Goal: Use online tool/utility: Utilize a website feature to perform a specific function

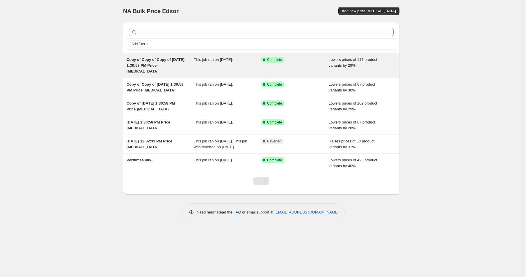
click at [166, 61] on span "Copy of Copy of Copy of [DATE] 1:30:58 PM Price [MEDICAL_DATA]" at bounding box center [156, 65] width 58 height 16
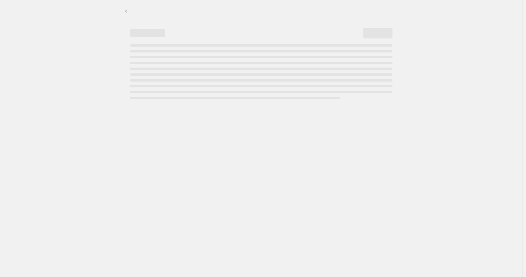
select select "percentage"
select select "product_status"
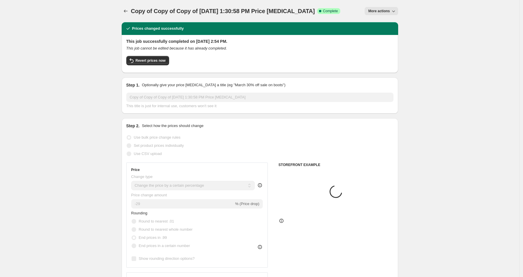
select select "vendor"
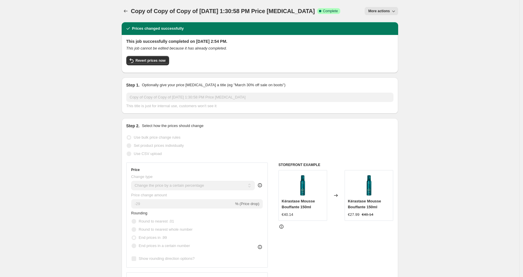
click at [379, 8] on button "More actions" at bounding box center [381, 11] width 33 height 8
click at [379, 31] on span "Copy to new job" at bounding box center [382, 33] width 27 height 4
select select "percentage"
select select "product_status"
select select "vendor"
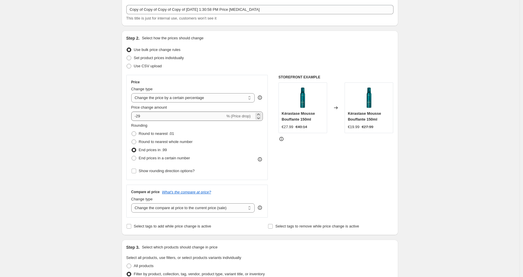
scroll to position [32, 0]
click at [150, 117] on input "-29" at bounding box center [178, 116] width 94 height 9
type input "-32"
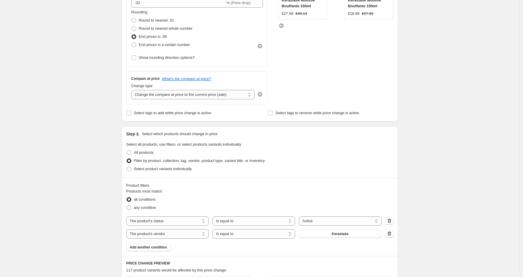
scroll to position [152, 0]
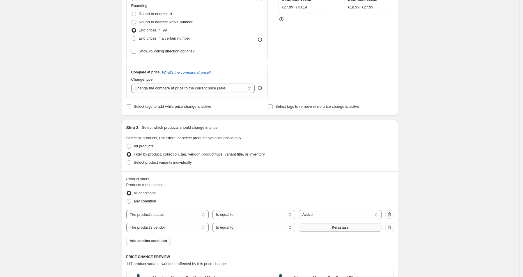
click at [326, 225] on button "Kerastase" at bounding box center [340, 227] width 83 height 8
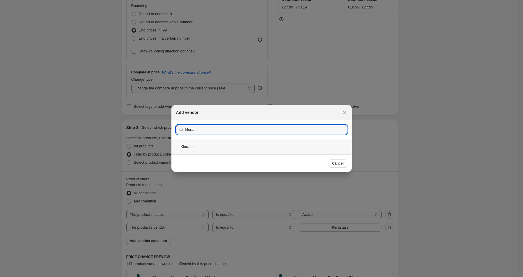
type input "kloran"
click at [184, 150] on div "Klorane" at bounding box center [261, 146] width 180 height 15
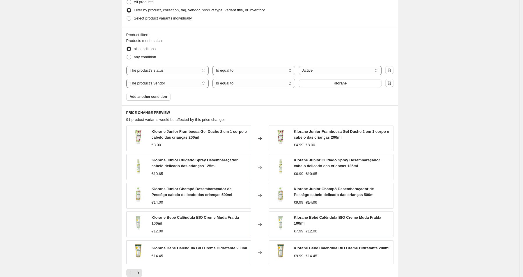
scroll to position [393, 0]
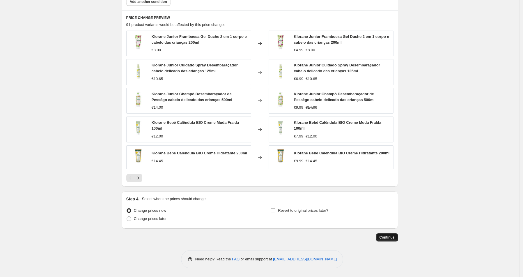
click at [385, 236] on span "Continue" at bounding box center [386, 237] width 15 height 5
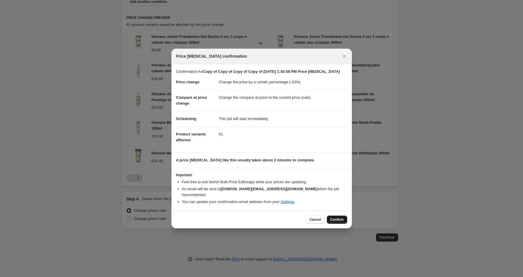
click at [335, 220] on span "Confirm" at bounding box center [336, 219] width 13 height 5
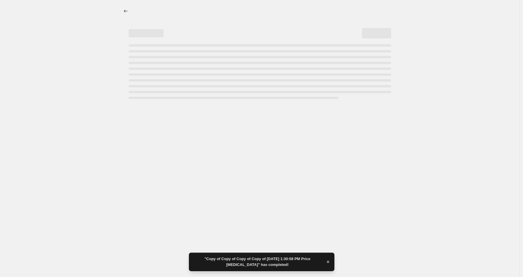
select select "percentage"
select select "product_status"
select select "vendor"
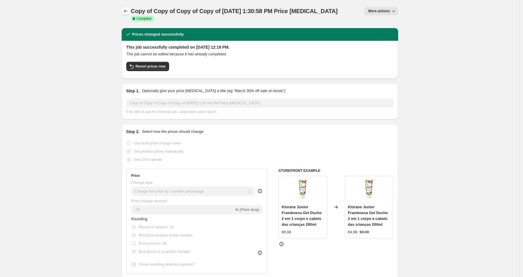
click at [127, 11] on icon "Price change jobs" at bounding box center [126, 11] width 6 height 6
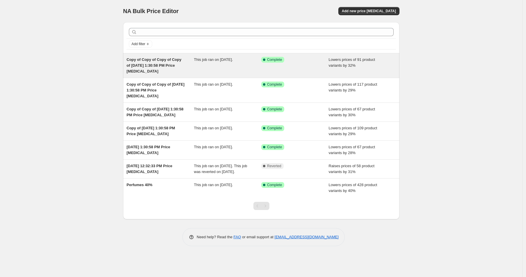
click at [187, 69] on div "Copy of Copy of Copy of Copy of [DATE] 1:30:58 PM Price [MEDICAL_DATA]" at bounding box center [161, 65] width 68 height 17
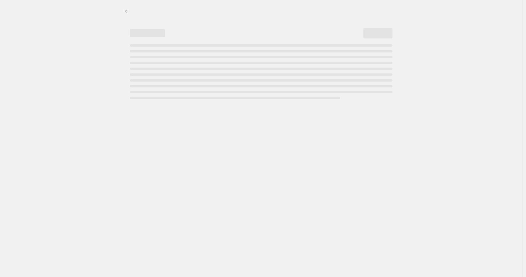
select select "percentage"
select select "product_status"
select select "vendor"
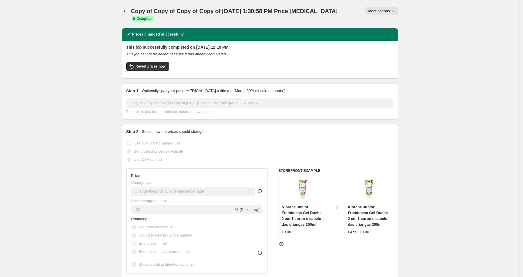
click at [379, 14] on button "More actions" at bounding box center [381, 11] width 33 height 8
click at [383, 32] on span "Copy to new job" at bounding box center [382, 33] width 27 height 4
select select "percentage"
select select "product_status"
select select "vendor"
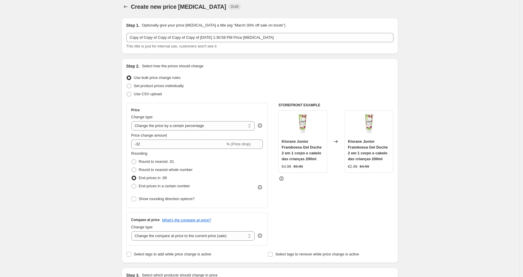
scroll to position [5, 0]
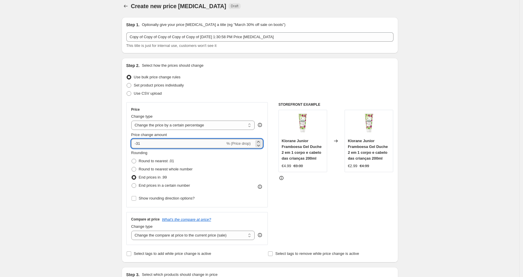
drag, startPoint x: 149, startPoint y: 144, endPoint x: 137, endPoint y: 144, distance: 11.6
click at [137, 144] on input "-31" at bounding box center [178, 143] width 94 height 9
type input "-3"
type input "-27"
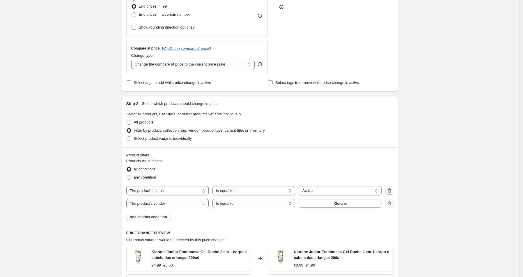
scroll to position [204, 0]
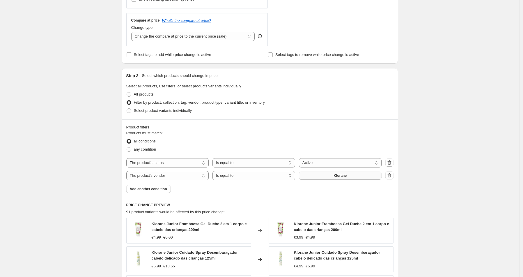
click at [339, 171] on button "Klorane" at bounding box center [340, 175] width 83 height 8
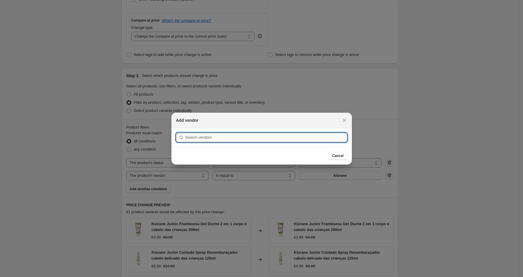
type input "v"
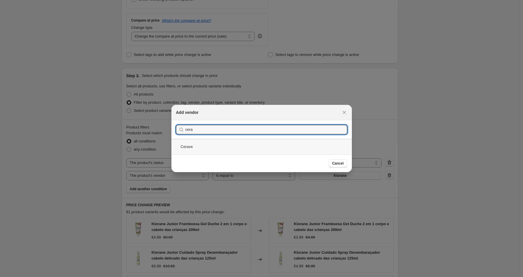
type input "cera"
click at [208, 147] on div "Cerave" at bounding box center [261, 146] width 180 height 15
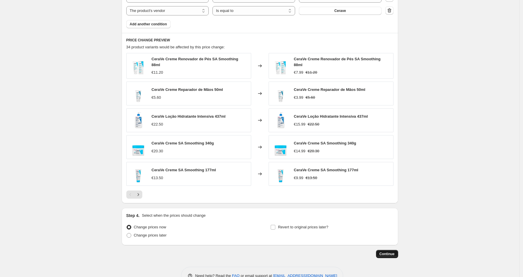
scroll to position [368, 0]
click at [385, 254] on span "Continue" at bounding box center [386, 254] width 15 height 5
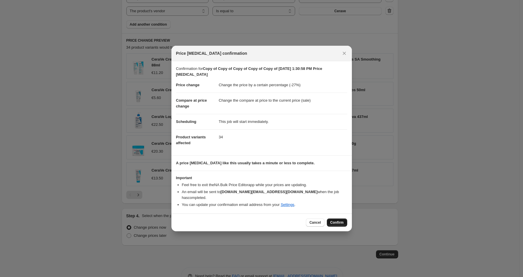
click at [336, 218] on button "Confirm" at bounding box center [337, 222] width 20 height 8
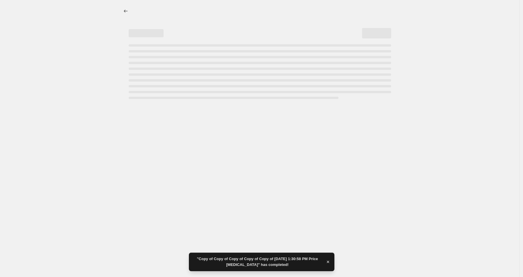
select select "percentage"
select select "product_status"
select select "vendor"
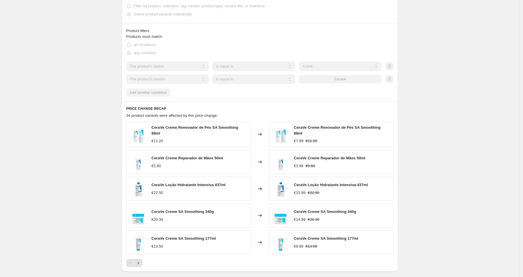
scroll to position [0, 0]
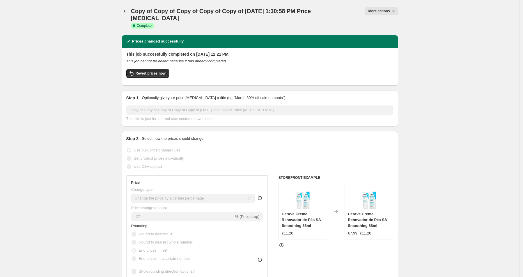
click at [391, 9] on button "More actions" at bounding box center [381, 11] width 33 height 8
click at [386, 32] on span "Copy to new job" at bounding box center [382, 33] width 27 height 4
select select "percentage"
select select "product_status"
select select "vendor"
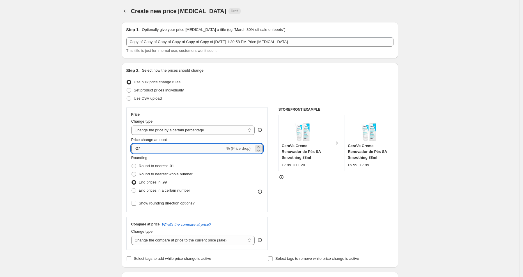
click at [150, 148] on input "-27" at bounding box center [178, 148] width 94 height 9
type input "-2"
type input "-30"
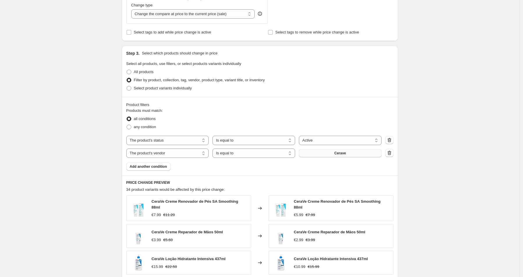
scroll to position [226, 0]
click at [321, 154] on button "Cerave" at bounding box center [340, 154] width 83 height 8
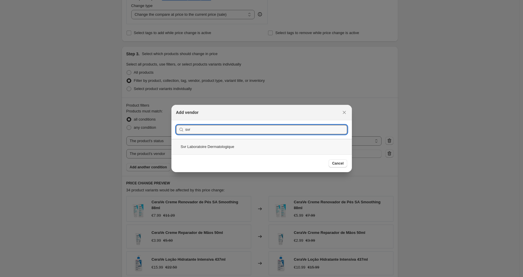
type input "svr"
click at [255, 149] on div "Svr Laboratoire Dermatologique" at bounding box center [261, 146] width 180 height 15
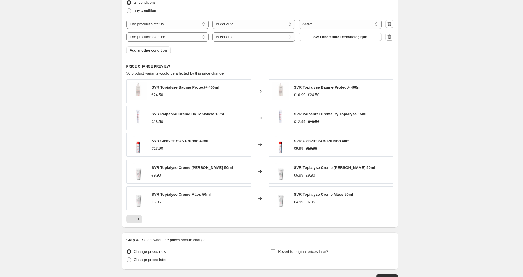
scroll to position [383, 0]
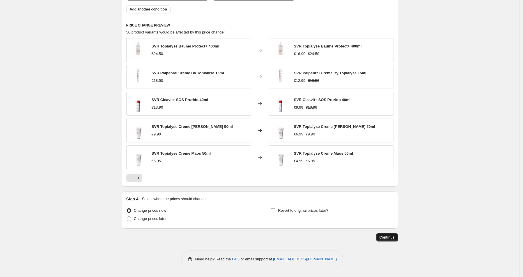
click at [382, 237] on span "Continue" at bounding box center [386, 237] width 15 height 5
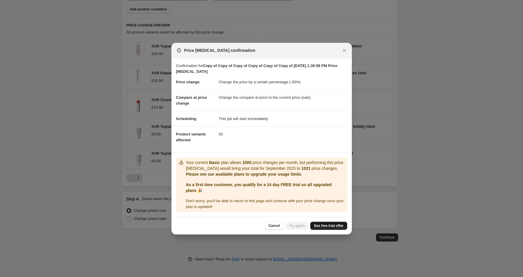
click at [320, 226] on span "See free trial offer" at bounding box center [329, 225] width 30 height 5
click at [327, 227] on span "See free trial offer" at bounding box center [329, 225] width 30 height 5
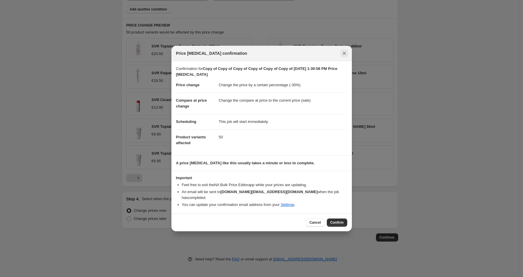
click at [343, 56] on icon "Close" at bounding box center [344, 53] width 6 height 6
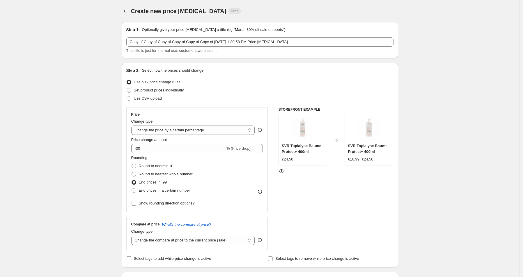
scroll to position [383, 0]
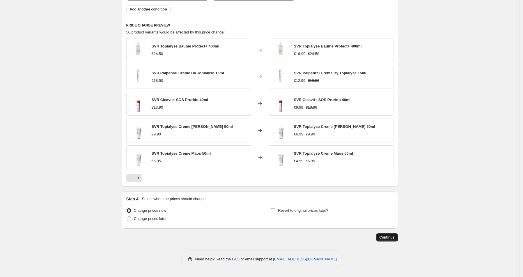
click at [393, 238] on span "Continue" at bounding box center [386, 237] width 15 height 5
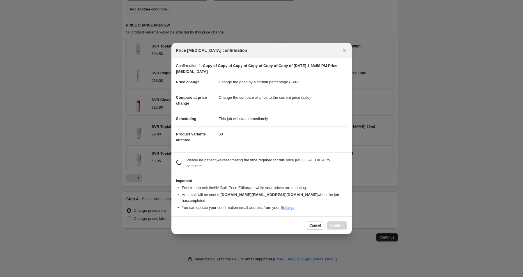
scroll to position [0, 0]
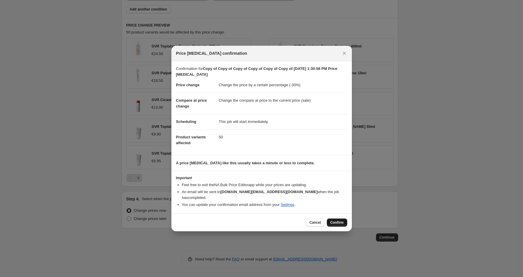
click at [339, 220] on span "Confirm" at bounding box center [336, 222] width 13 height 5
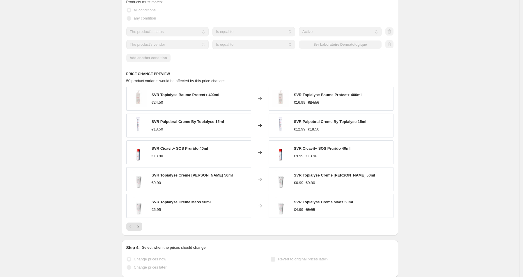
select select "percentage"
select select "product_status"
select select "vendor"
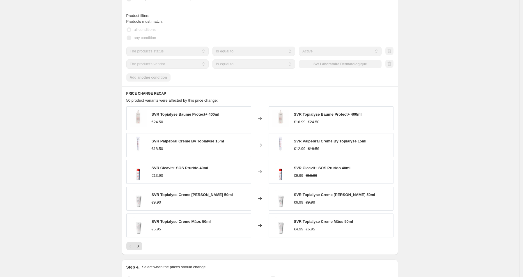
scroll to position [0, 0]
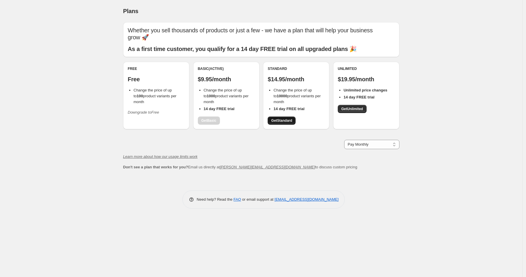
click at [288, 118] on span "Get Standard" at bounding box center [281, 120] width 21 height 5
click at [286, 116] on link "Get Standard" at bounding box center [282, 120] width 28 height 8
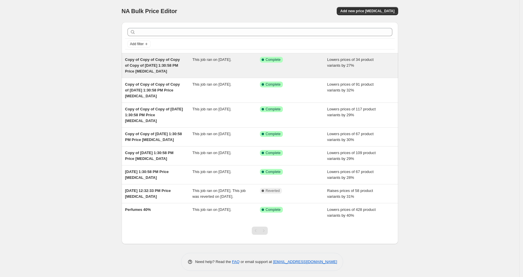
click at [169, 62] on div "Copy of Copy of Copy of Copy of Copy of [DATE] 1:30:58 PM Price [MEDICAL_DATA]" at bounding box center [159, 65] width 68 height 17
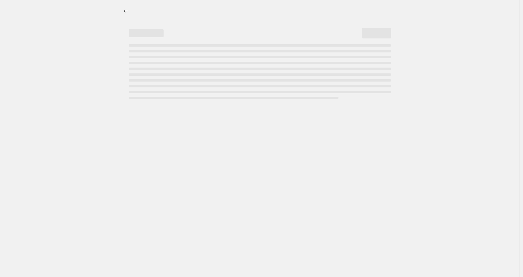
select select "percentage"
select select "product_status"
select select "vendor"
select select "percentage"
select select "product_status"
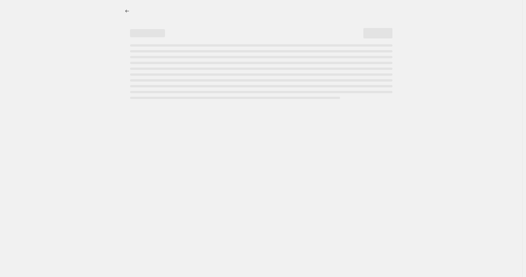
select select "vendor"
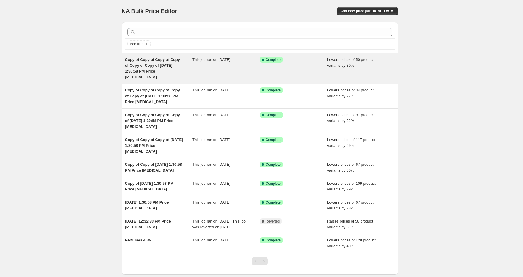
click at [297, 66] on div "Success Complete Complete" at bounding box center [294, 68] width 68 height 23
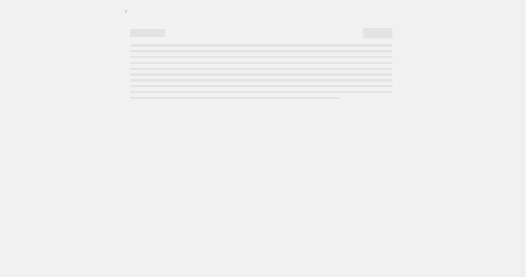
select select "percentage"
select select "product_status"
select select "vendor"
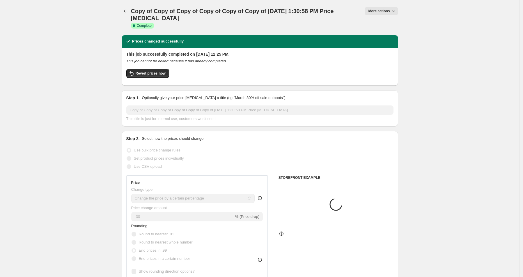
click at [382, 8] on button "More actions" at bounding box center [381, 11] width 33 height 8
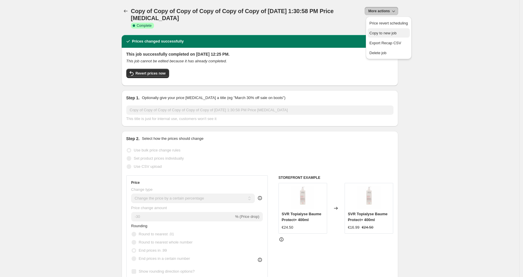
click at [382, 33] on span "Copy to new job" at bounding box center [382, 33] width 27 height 4
select select "percentage"
select select "product_status"
select select "vendor"
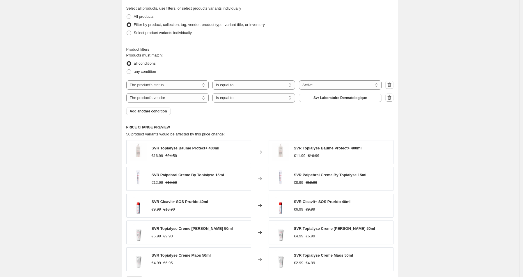
scroll to position [292, 0]
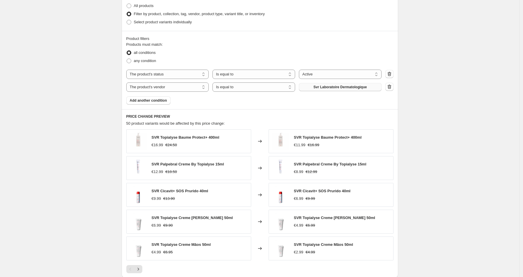
click at [330, 88] on span "Svr Laboratoire Dermatologique" at bounding box center [339, 87] width 53 height 5
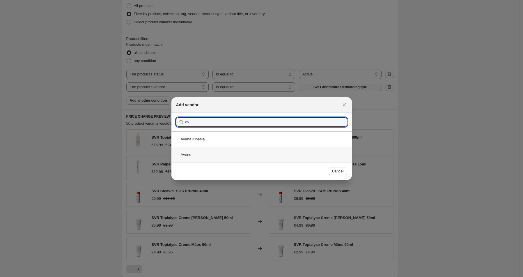
type input "av"
click at [262, 157] on div "Avène" at bounding box center [261, 154] width 180 height 15
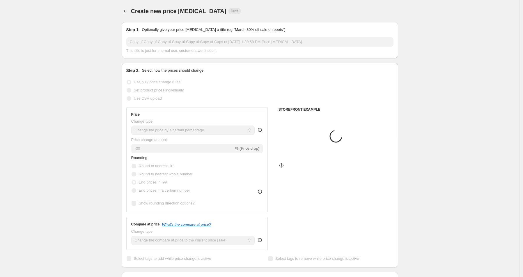
scroll to position [292, 0]
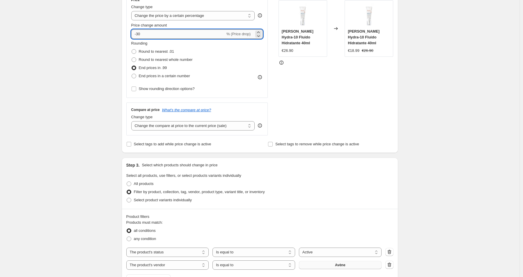
click at [155, 35] on input "-30" at bounding box center [178, 33] width 94 height 9
type input "-3"
type input "-26"
click at [83, 80] on div "Create new price [MEDICAL_DATA]. This page is ready Create new price [MEDICAL_D…" at bounding box center [259, 219] width 519 height 664
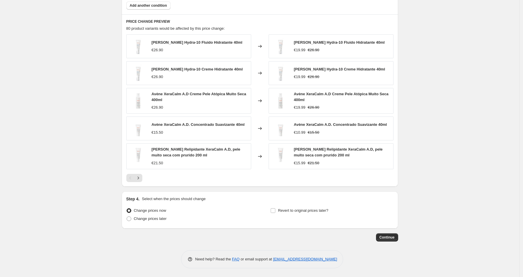
scroll to position [386, 0]
click at [394, 240] on span "Continue" at bounding box center [386, 237] width 15 height 5
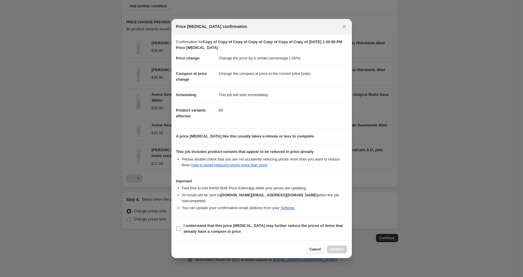
click at [182, 227] on label "I understand that this price [MEDICAL_DATA] may further reduce the prices of it…" at bounding box center [261, 228] width 171 height 14
click at [181, 227] on input "I understand that this price [MEDICAL_DATA] may further reduce the prices of it…" at bounding box center [178, 228] width 5 height 5
checkbox input "true"
click at [337, 247] on span "Confirm" at bounding box center [336, 249] width 13 height 5
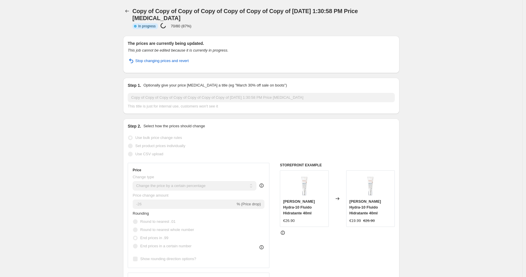
select select "percentage"
select select "product_status"
select select "vendor"
